Goal: Information Seeking & Learning: Understand process/instructions

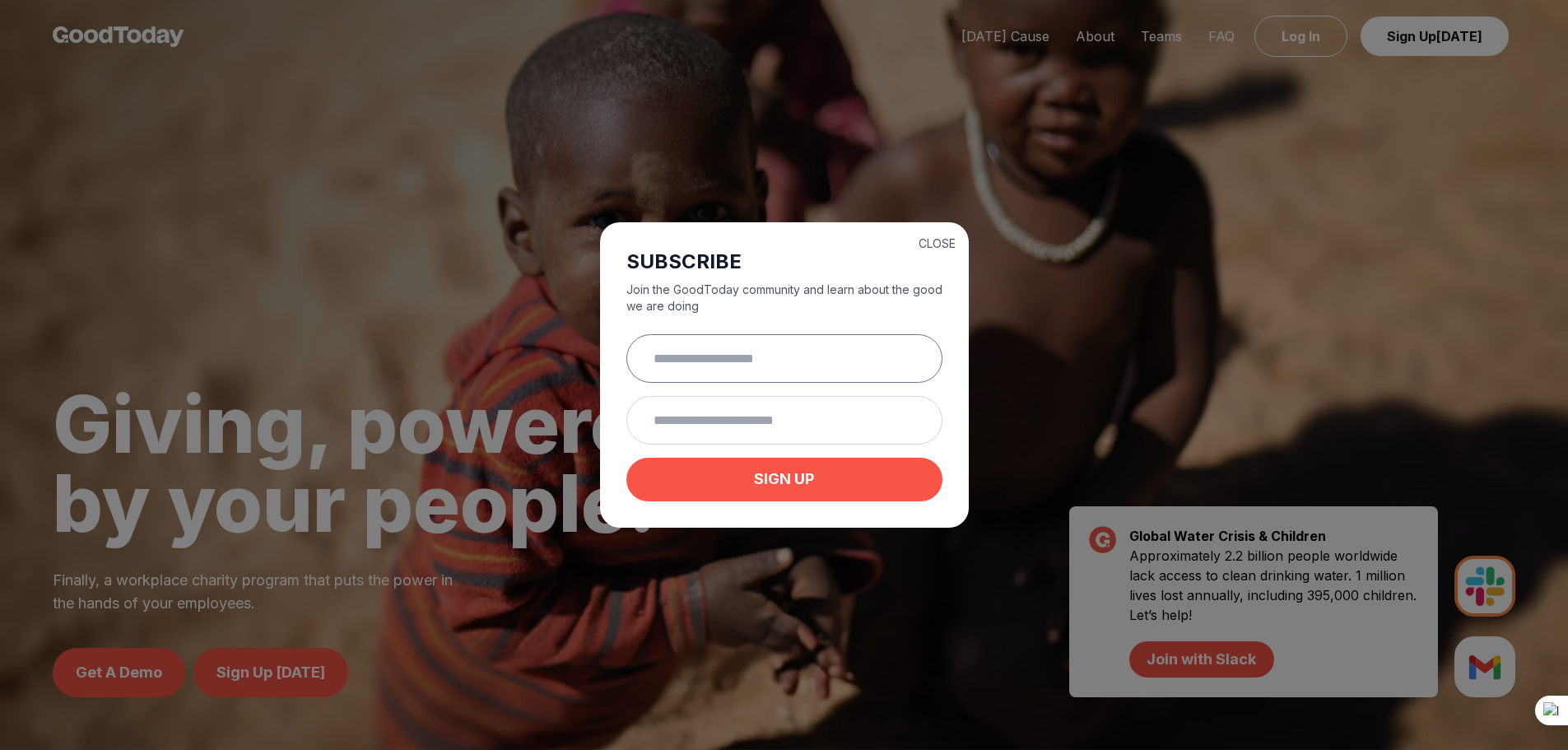
click at [734, 354] on input "text" at bounding box center [784, 358] width 316 height 48
type input "*"
type input "**********"
click at [747, 432] on input "email" at bounding box center [784, 420] width 316 height 48
drag, startPoint x: 847, startPoint y: 364, endPoint x: 510, endPoint y: 325, distance: 339.2
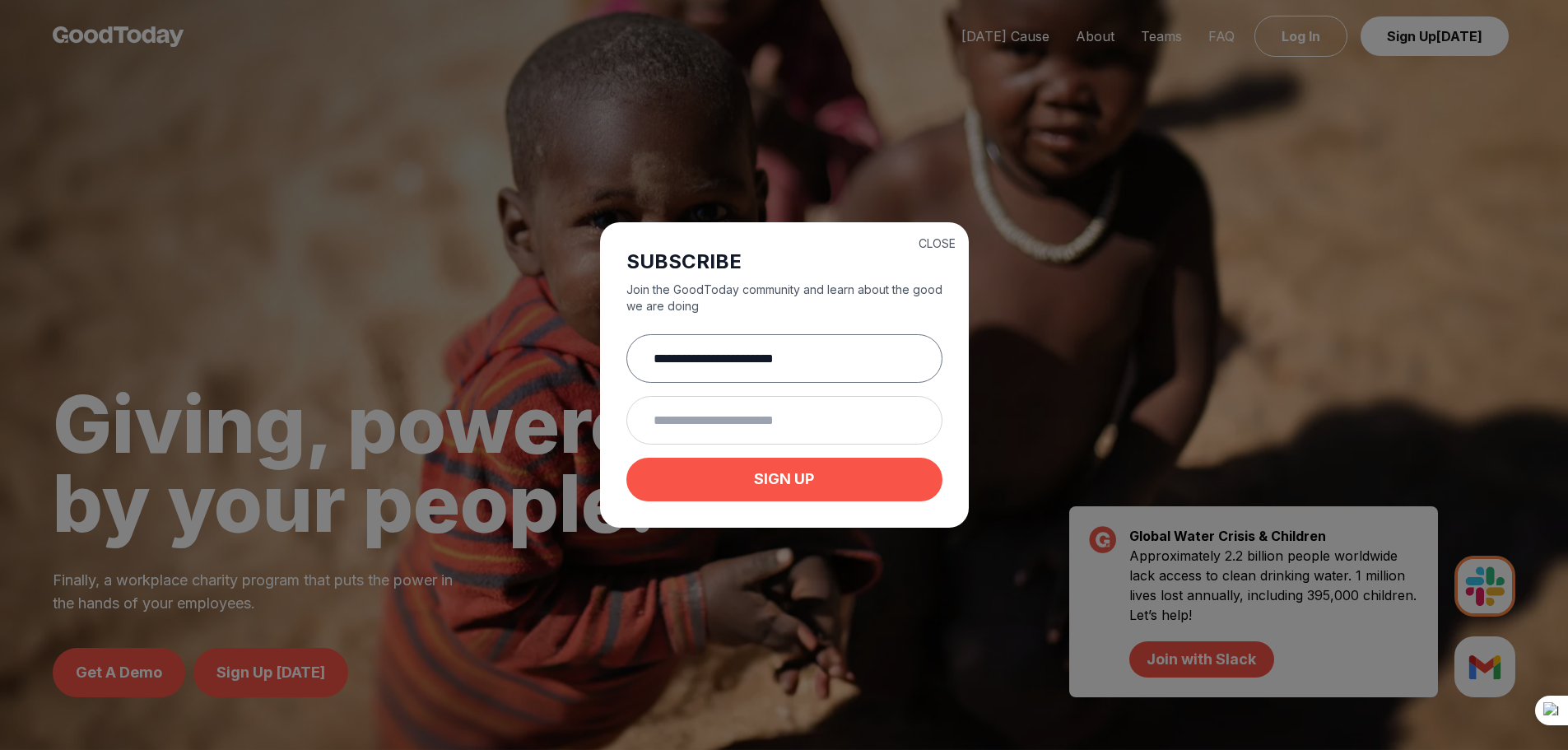
click at [510, 325] on div "**********" at bounding box center [784, 375] width 1568 height 750
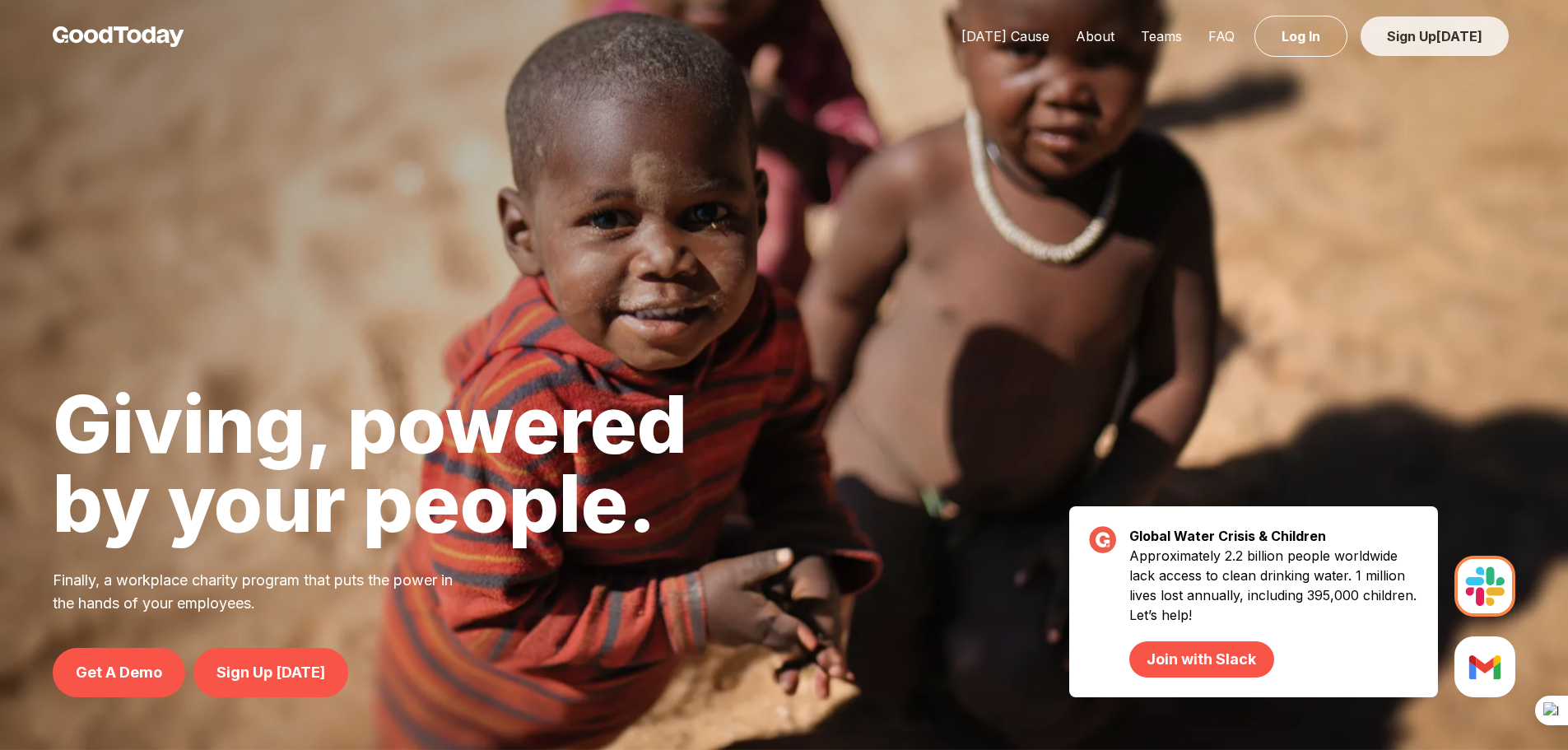
click at [1441, 42] on link "Sign Up Today" at bounding box center [1435, 36] width 148 height 40
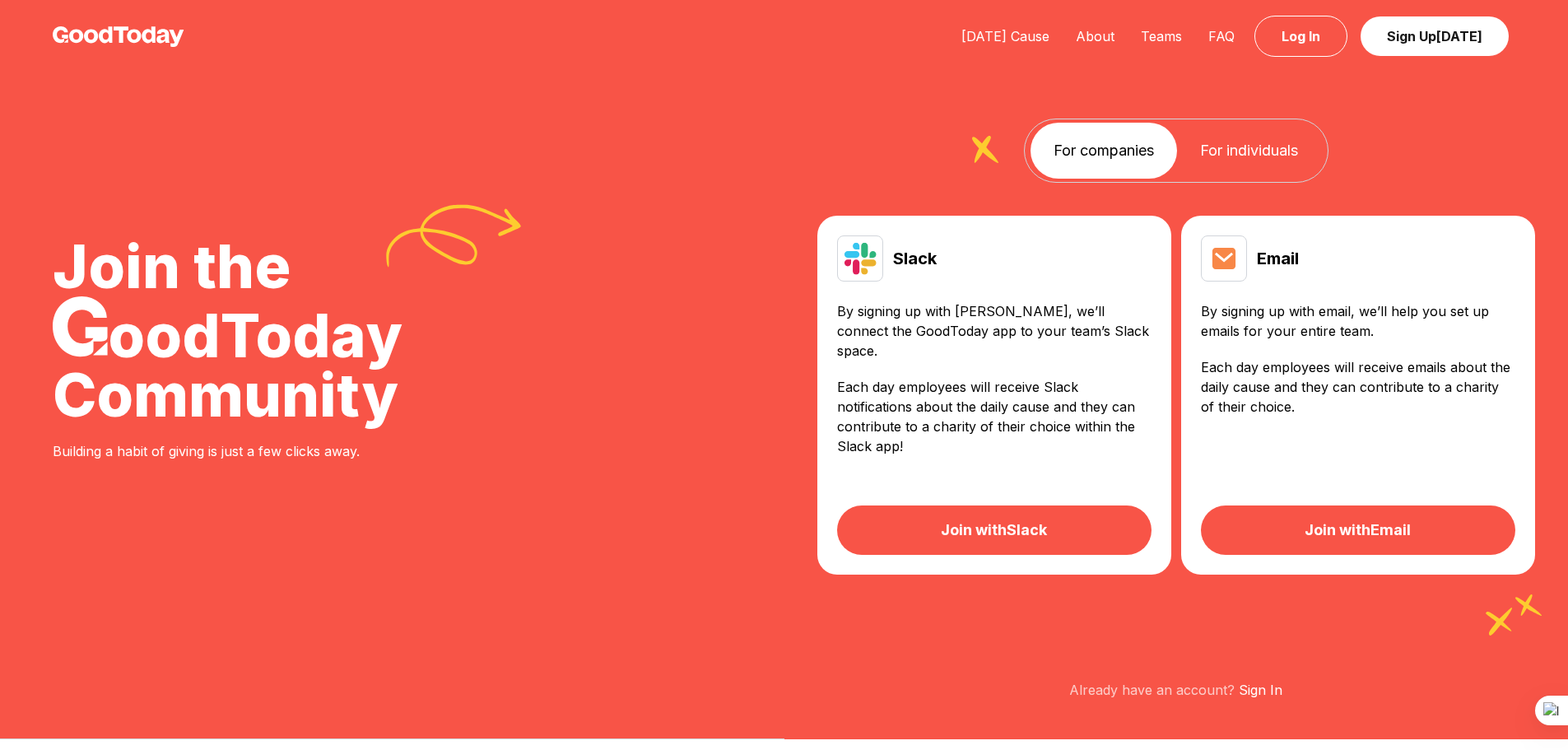
click at [1362, 513] on link "Join with Email" at bounding box center [1358, 530] width 314 height 49
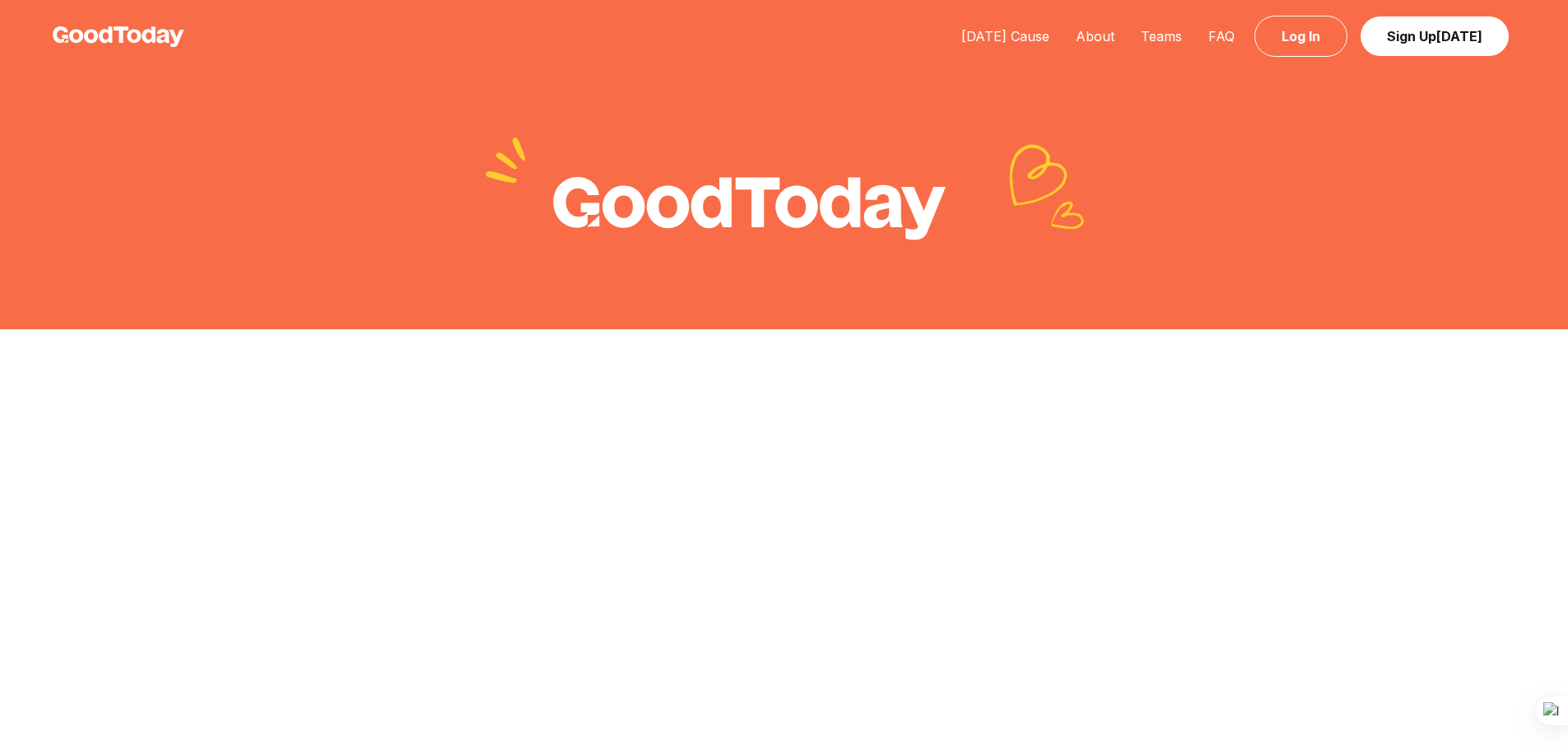
click at [130, 31] on img at bounding box center [118, 37] width 132 height 21
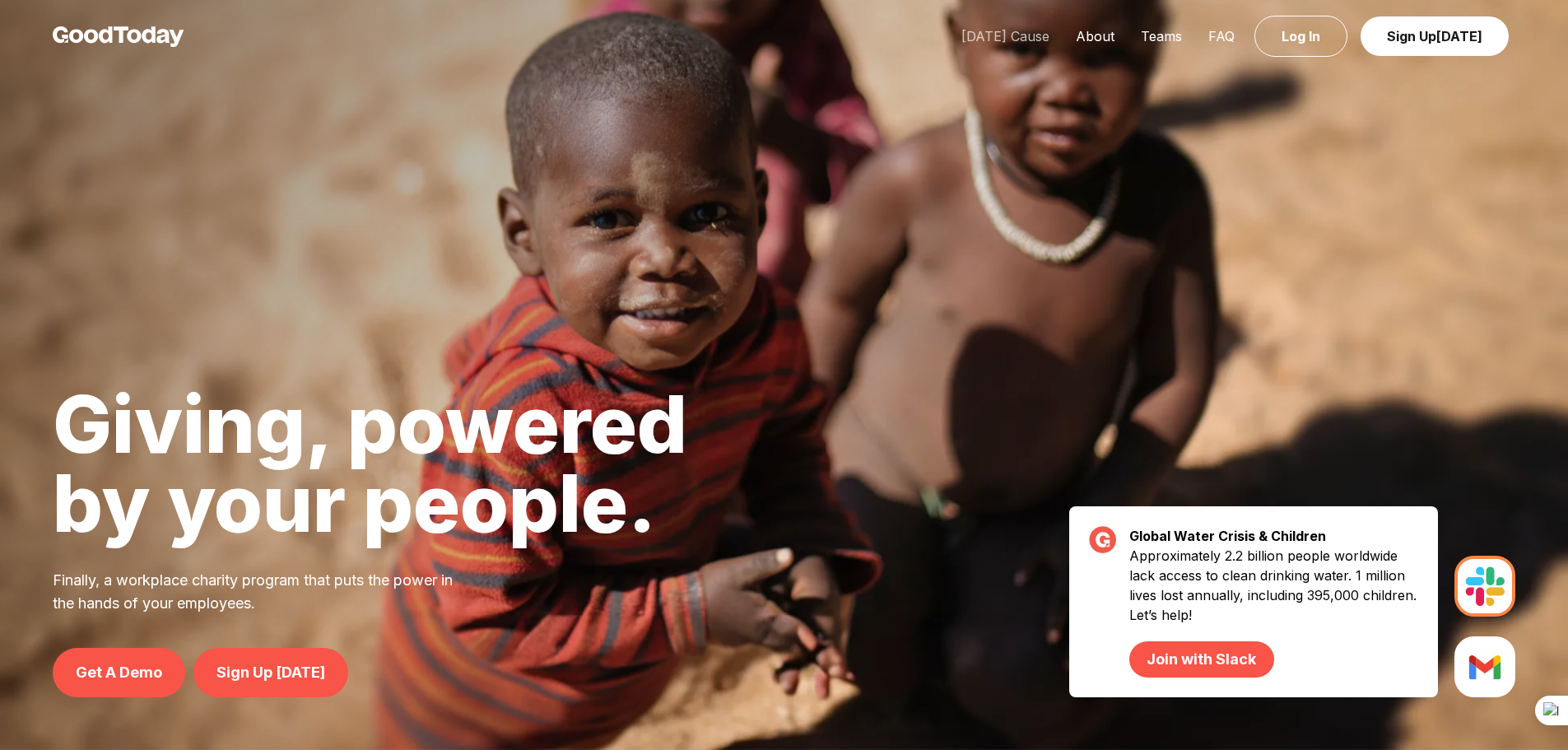
click at [1028, 39] on link "[DATE] Cause" at bounding box center [1005, 35] width 115 height 16
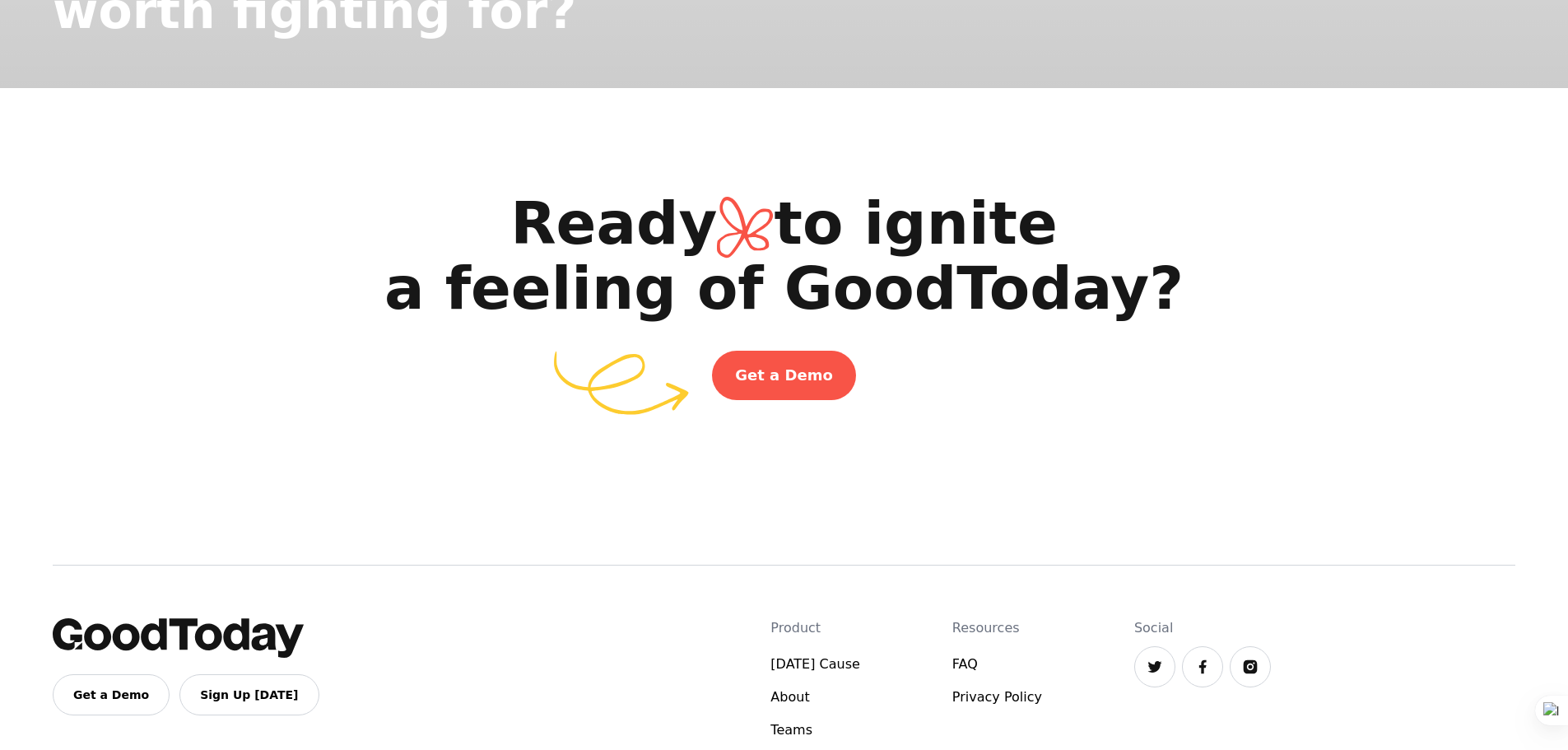
scroll to position [3046, 0]
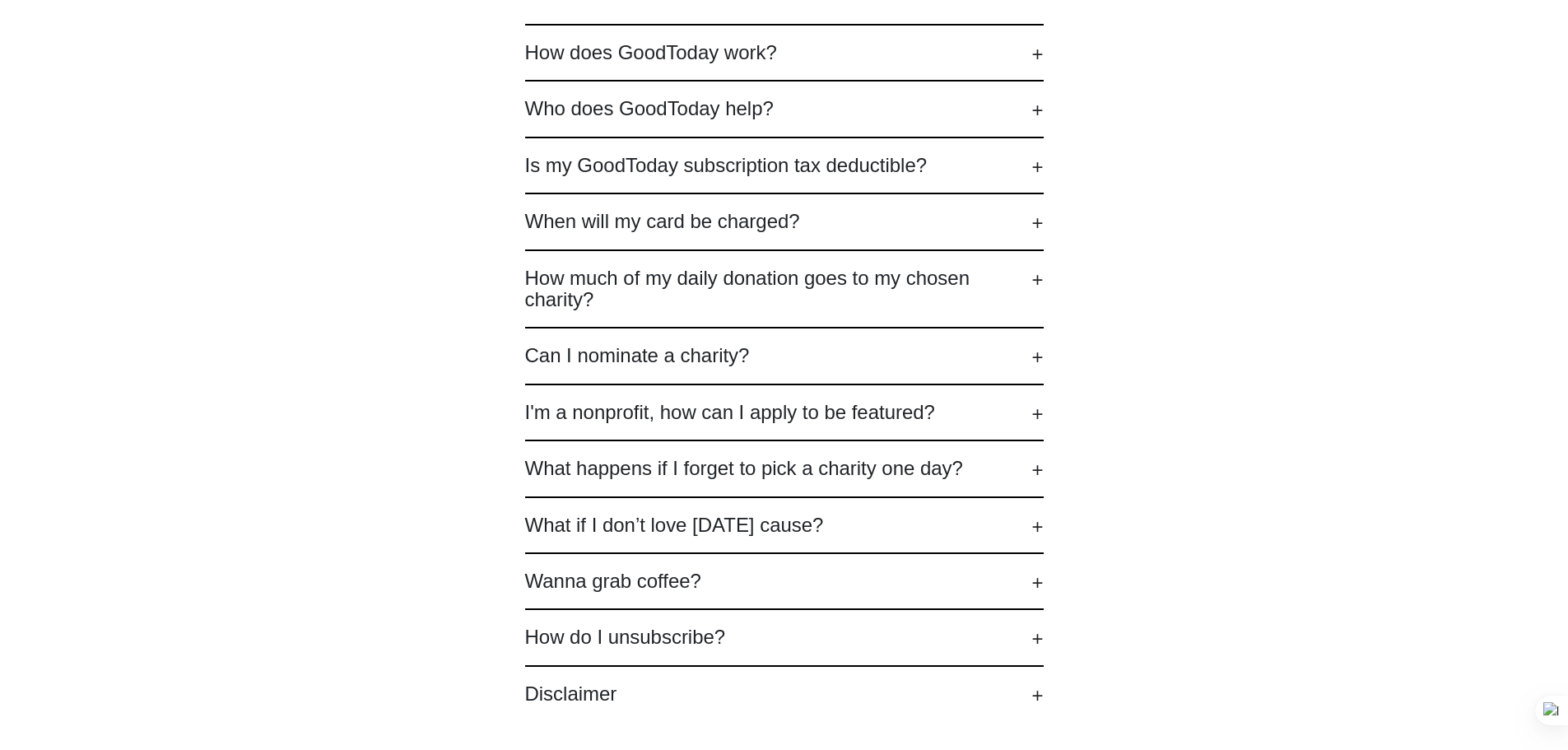
scroll to position [412, 0]
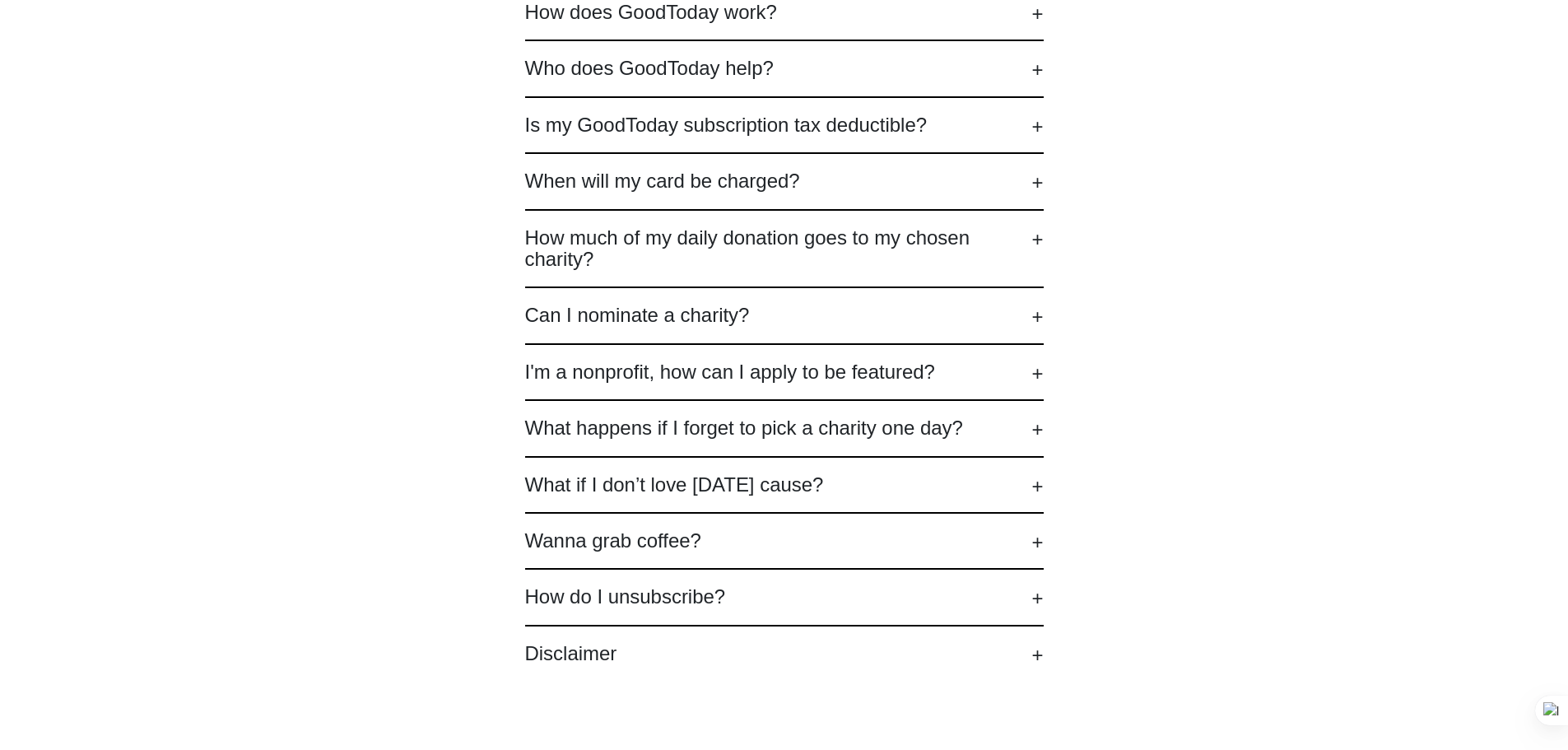
click at [630, 377] on h2 "I'm a nonprofit, how can I apply to be featured?" at bounding box center [784, 372] width 518 height 22
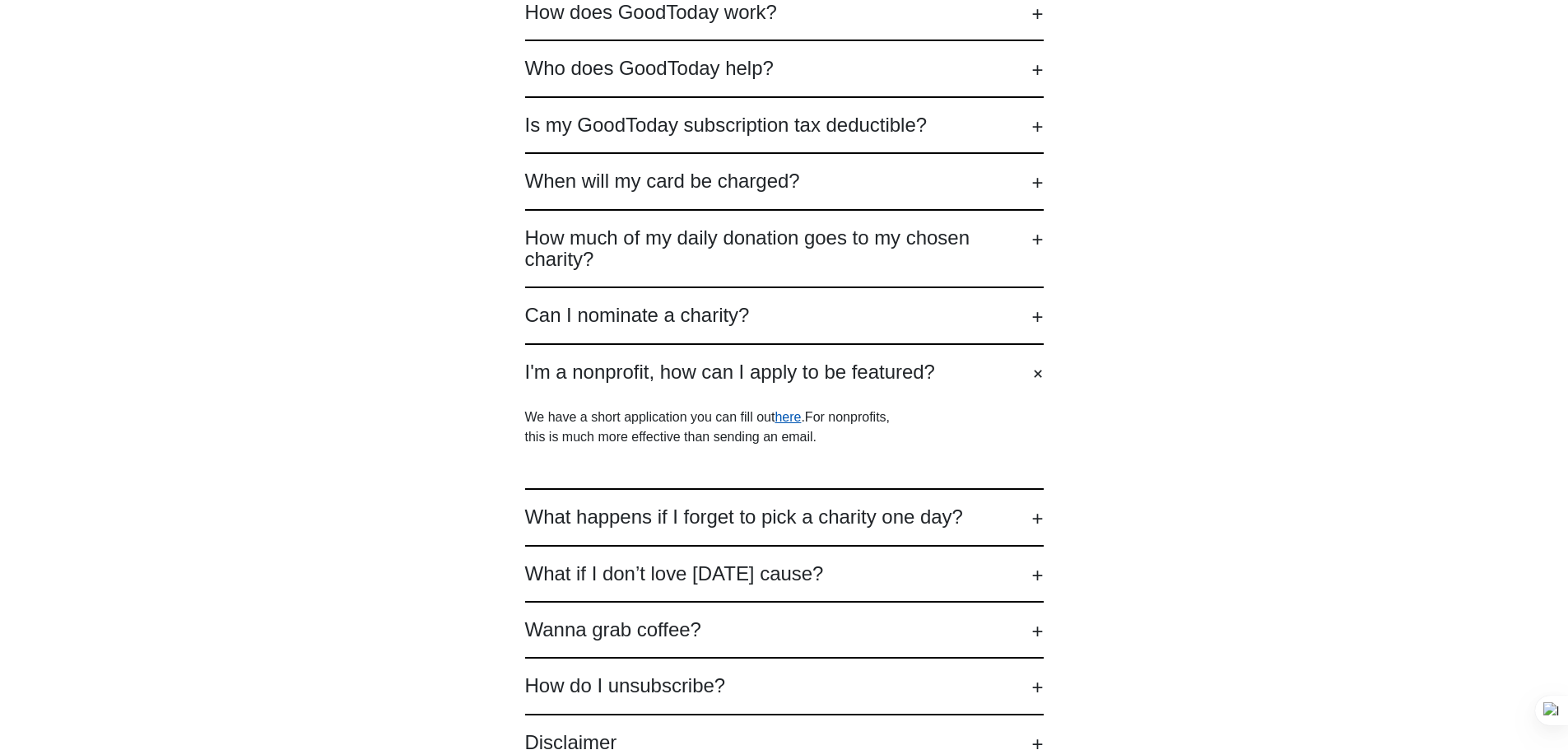
click at [792, 419] on link "here" at bounding box center [787, 417] width 27 height 14
